Goal: Information Seeking & Learning: Learn about a topic

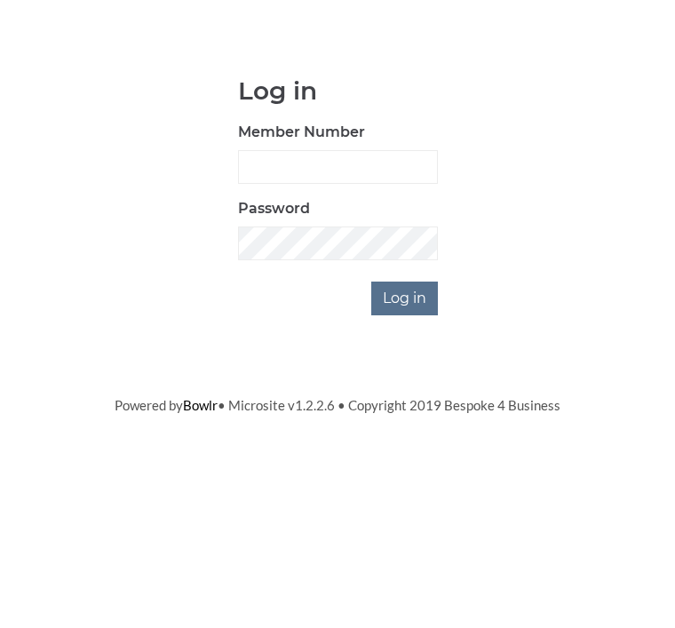
scroll to position [142, 0]
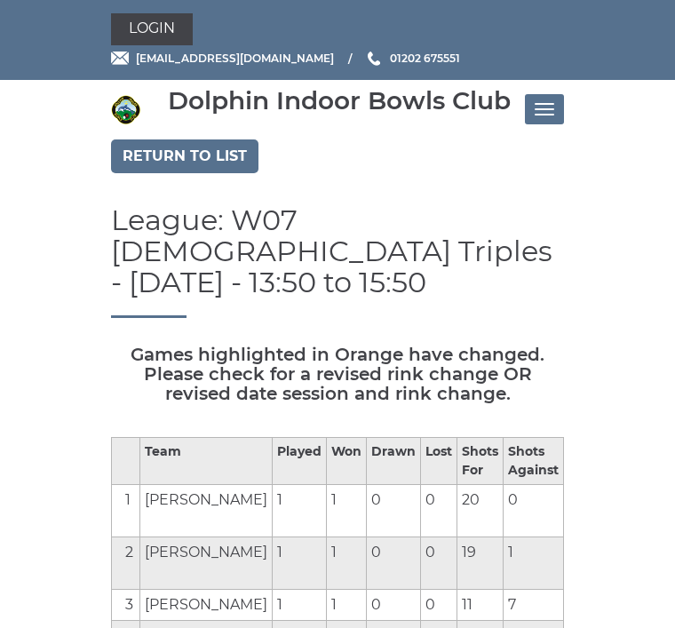
click at [140, 153] on link "Return to list" at bounding box center [185, 157] width 148 height 34
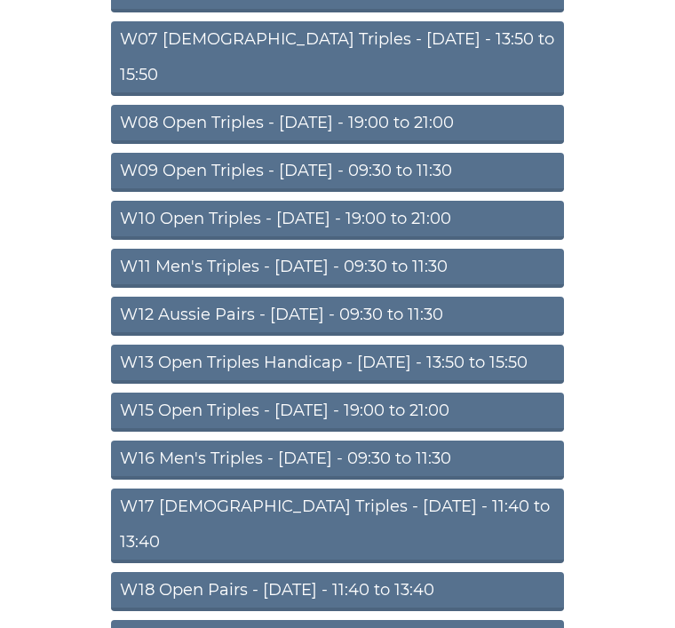
scroll to position [491, 0]
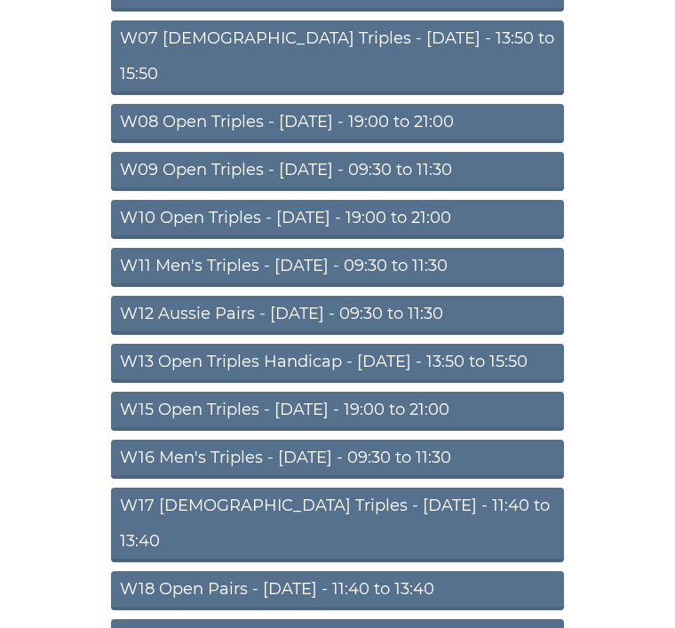
click at [135, 392] on link "W15 Open Triples - Thursday - 19:00 to 21:00" at bounding box center [337, 411] width 453 height 39
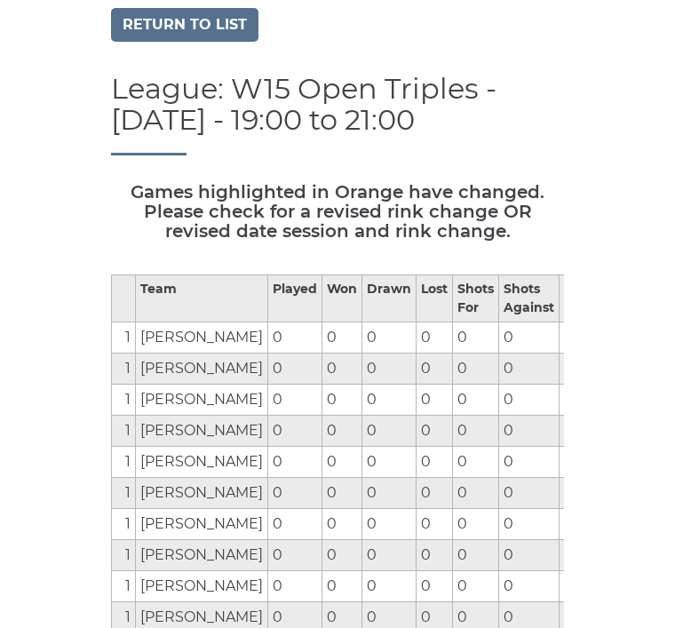
scroll to position [121, 0]
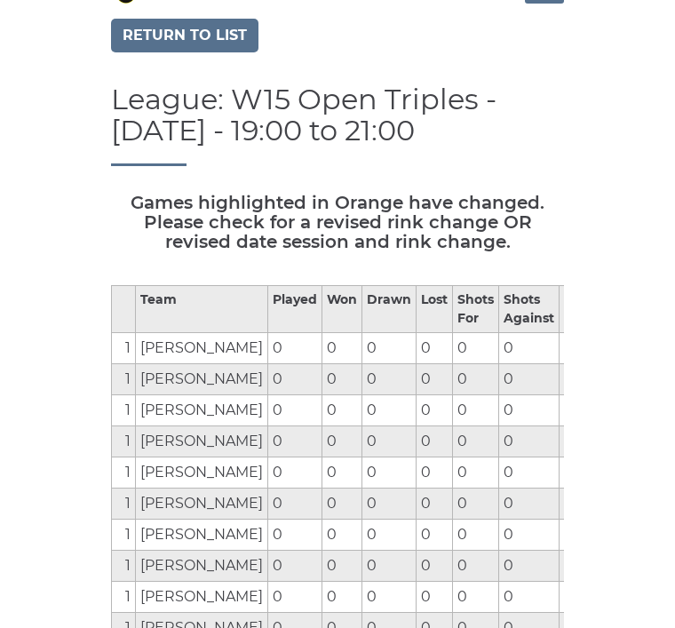
click at [137, 25] on link "Return to list" at bounding box center [185, 36] width 148 height 34
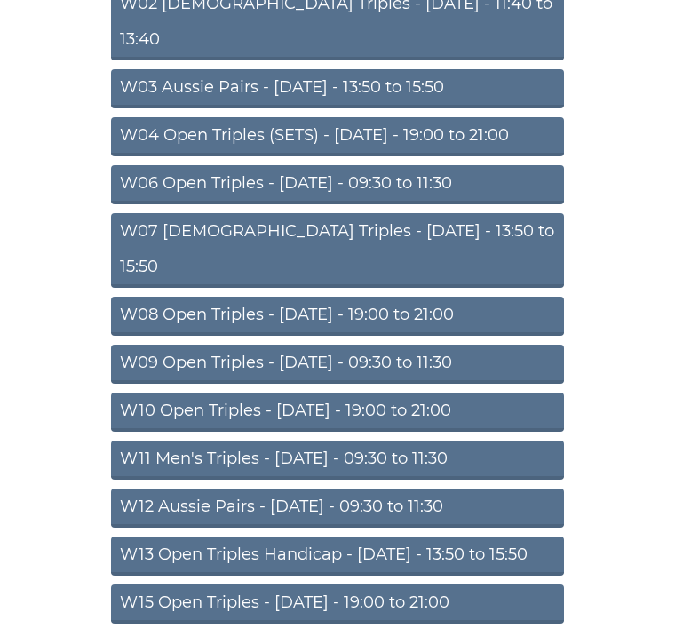
scroll to position [299, 0]
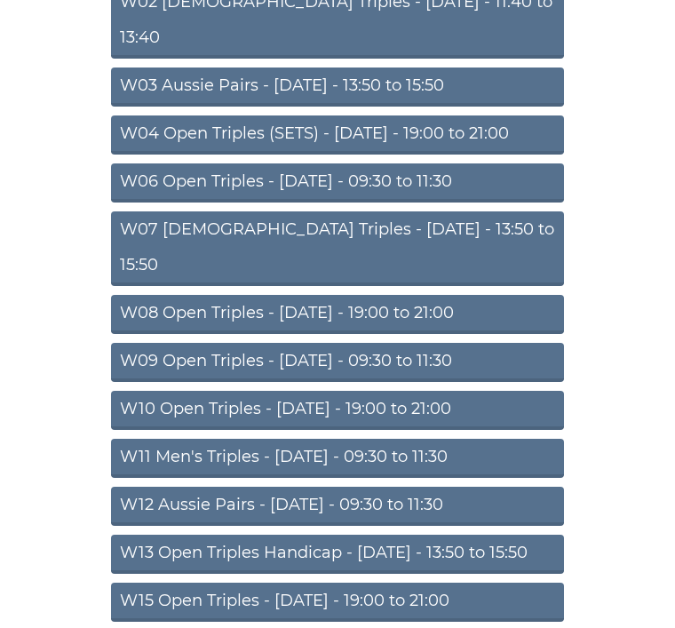
click at [145, 391] on link "W10 Open Triples - Wednesday - 19:00 to 21:00" at bounding box center [337, 410] width 453 height 39
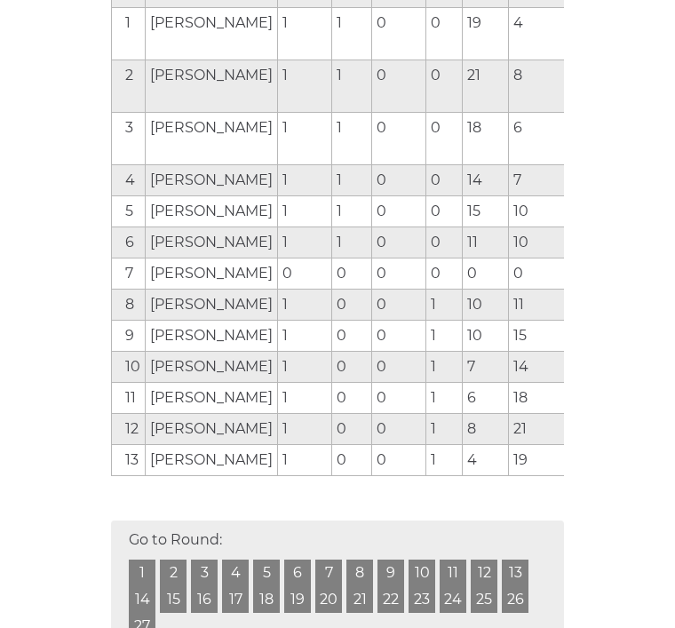
scroll to position [445, 0]
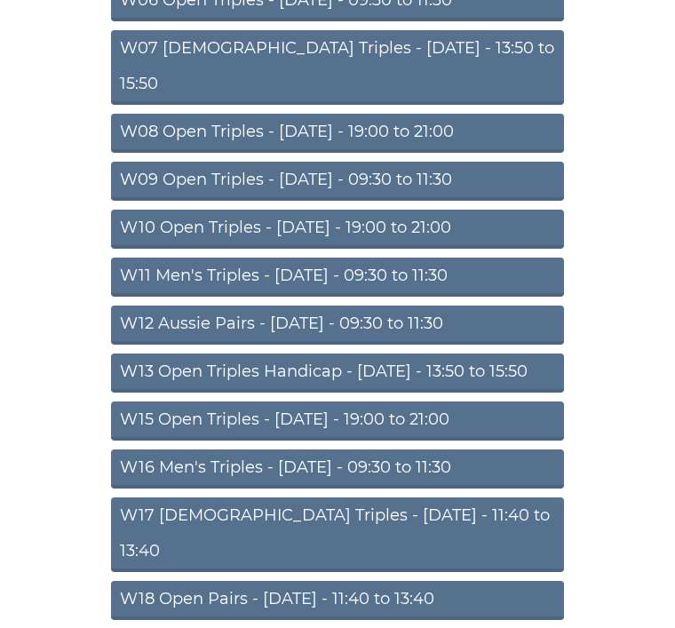
scroll to position [481, 0]
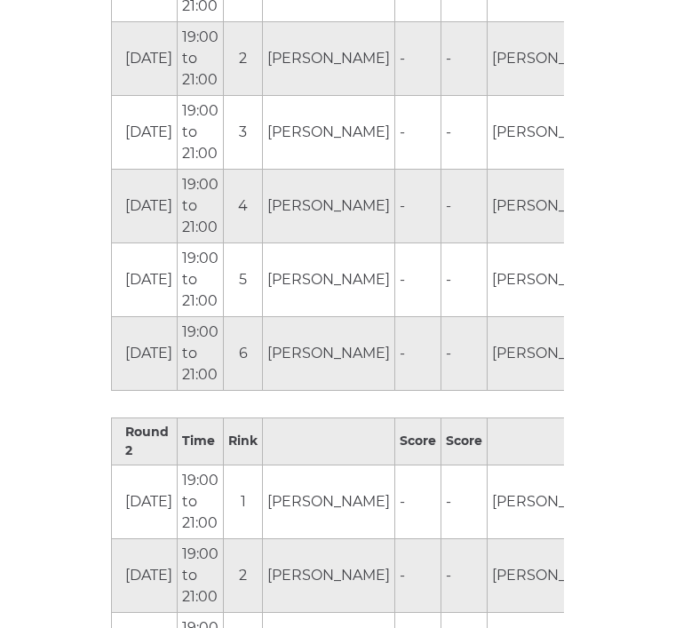
scroll to position [1034, 0]
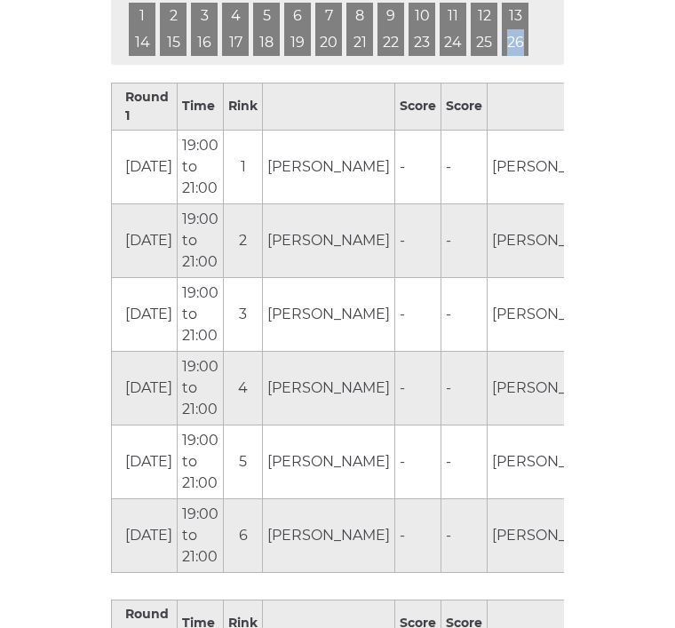
scroll to position [872, 0]
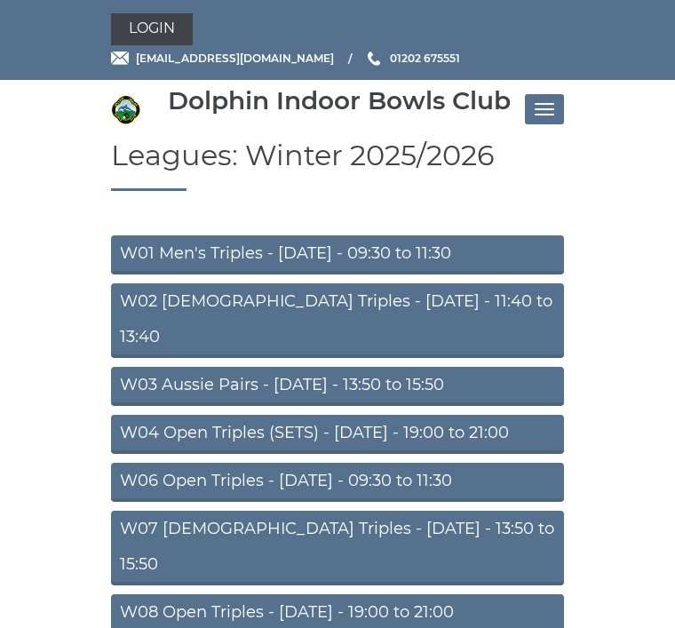
click at [533, 108] on button "Toggle navigation" at bounding box center [544, 109] width 39 height 30
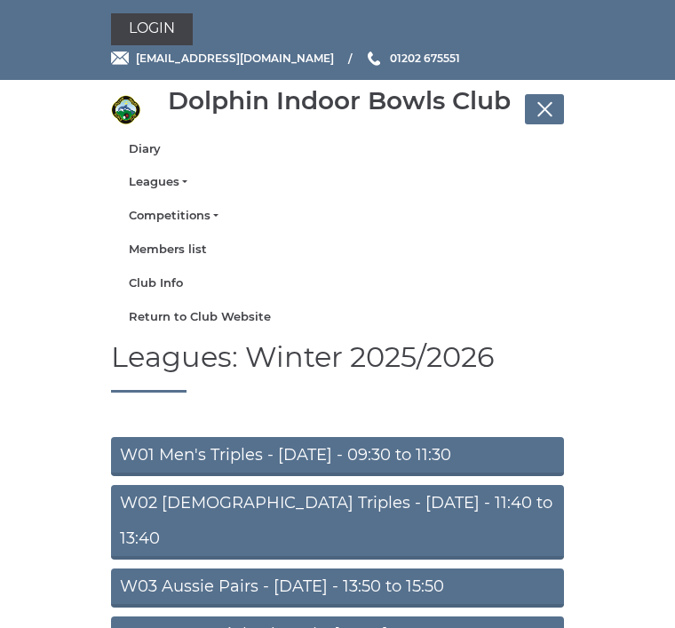
click at [137, 150] on link "Diary" at bounding box center [338, 149] width 418 height 16
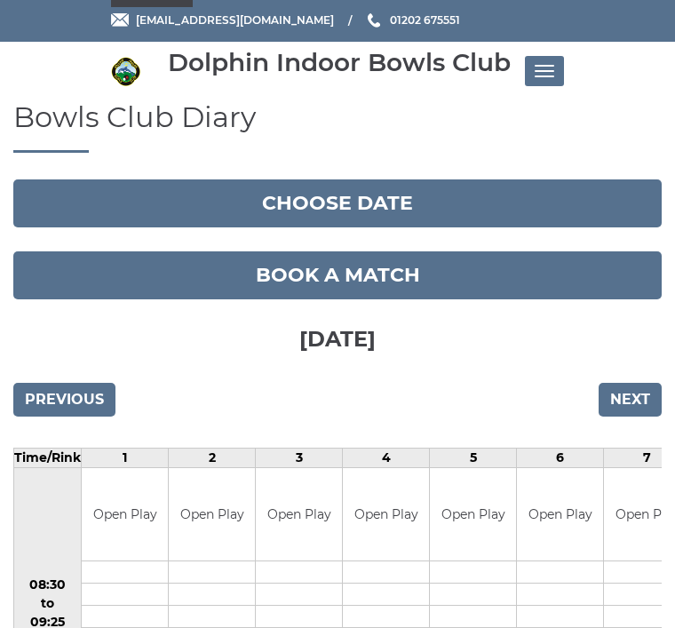
click at [606, 401] on input "Next" at bounding box center [630, 400] width 63 height 34
click at [618, 383] on input "Next" at bounding box center [630, 400] width 63 height 34
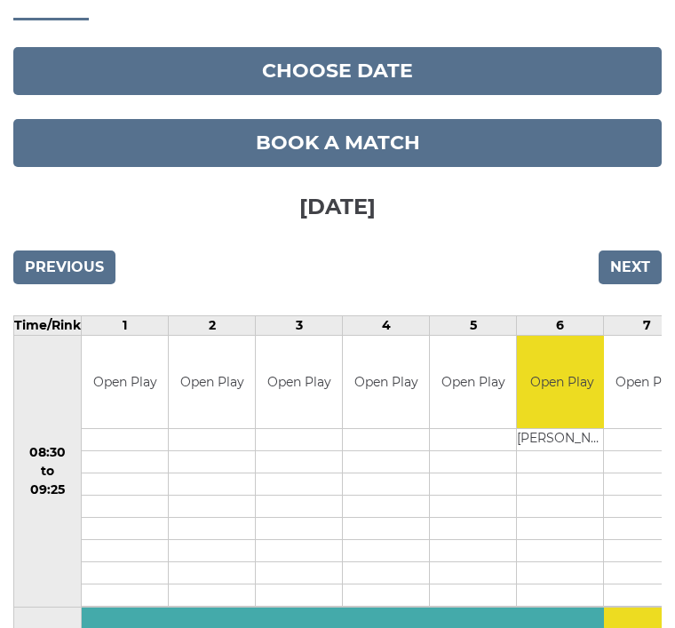
click at [620, 266] on input "Next" at bounding box center [630, 268] width 63 height 34
click at [623, 251] on input "Next" at bounding box center [630, 268] width 63 height 34
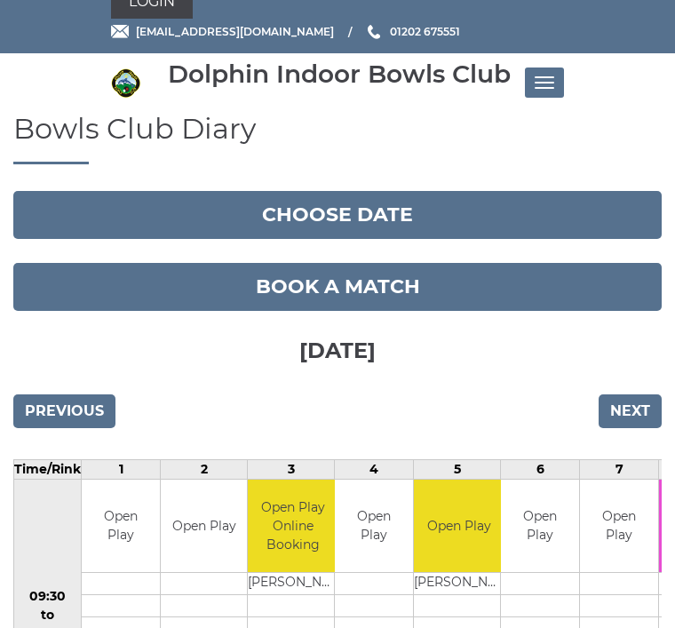
scroll to position [11, 0]
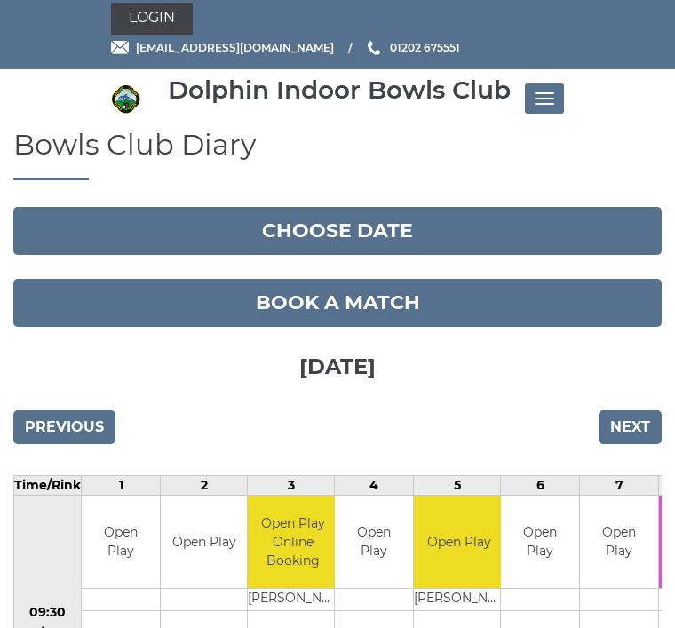
click at [618, 427] on input "Next" at bounding box center [630, 428] width 63 height 34
click at [615, 425] on input "Next" at bounding box center [630, 428] width 63 height 34
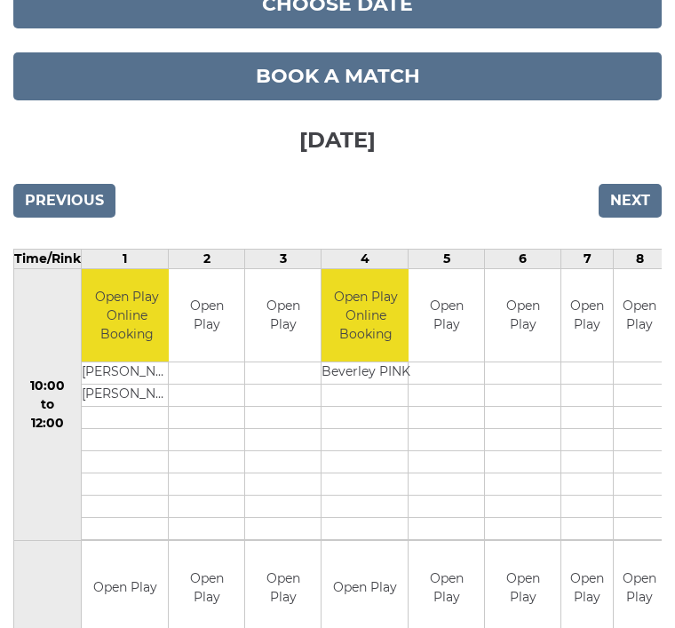
scroll to position [238, 0]
